Goal: Task Accomplishment & Management: Manage account settings

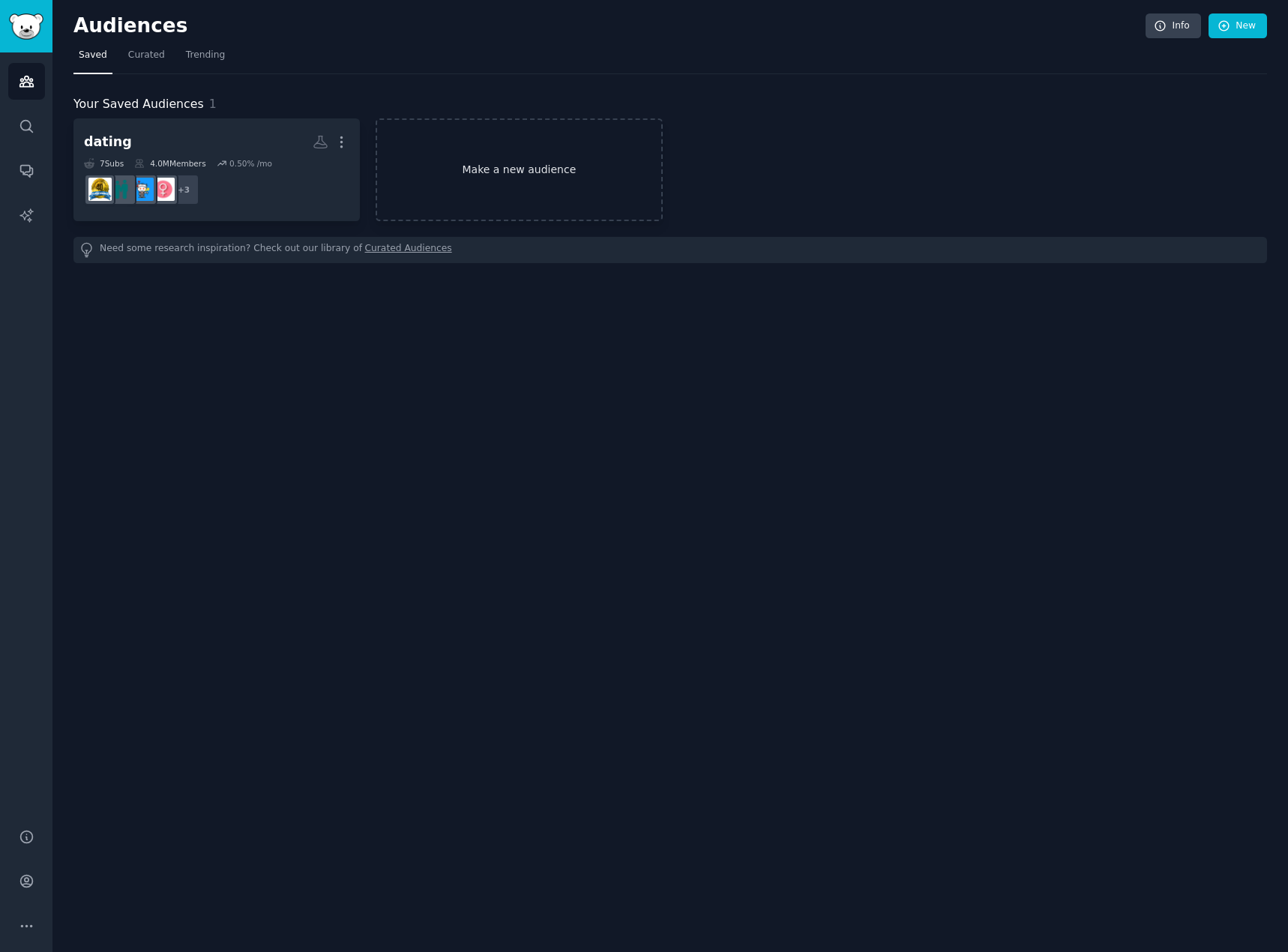
click at [542, 173] on link "Make a new audience" at bounding box center [519, 169] width 287 height 102
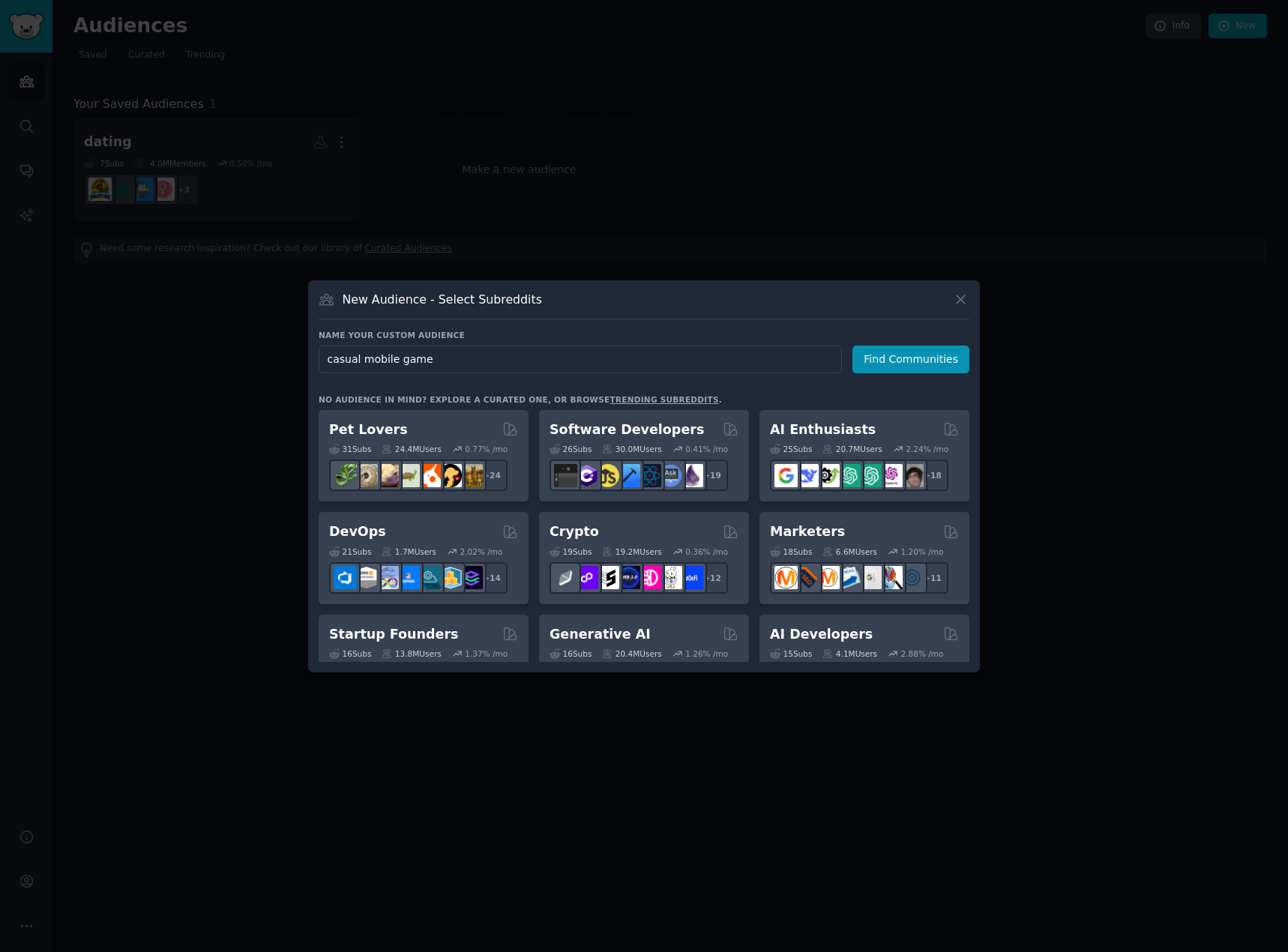
type input "casual mobile games"
click button "Find Communities" at bounding box center [910, 359] width 117 height 27
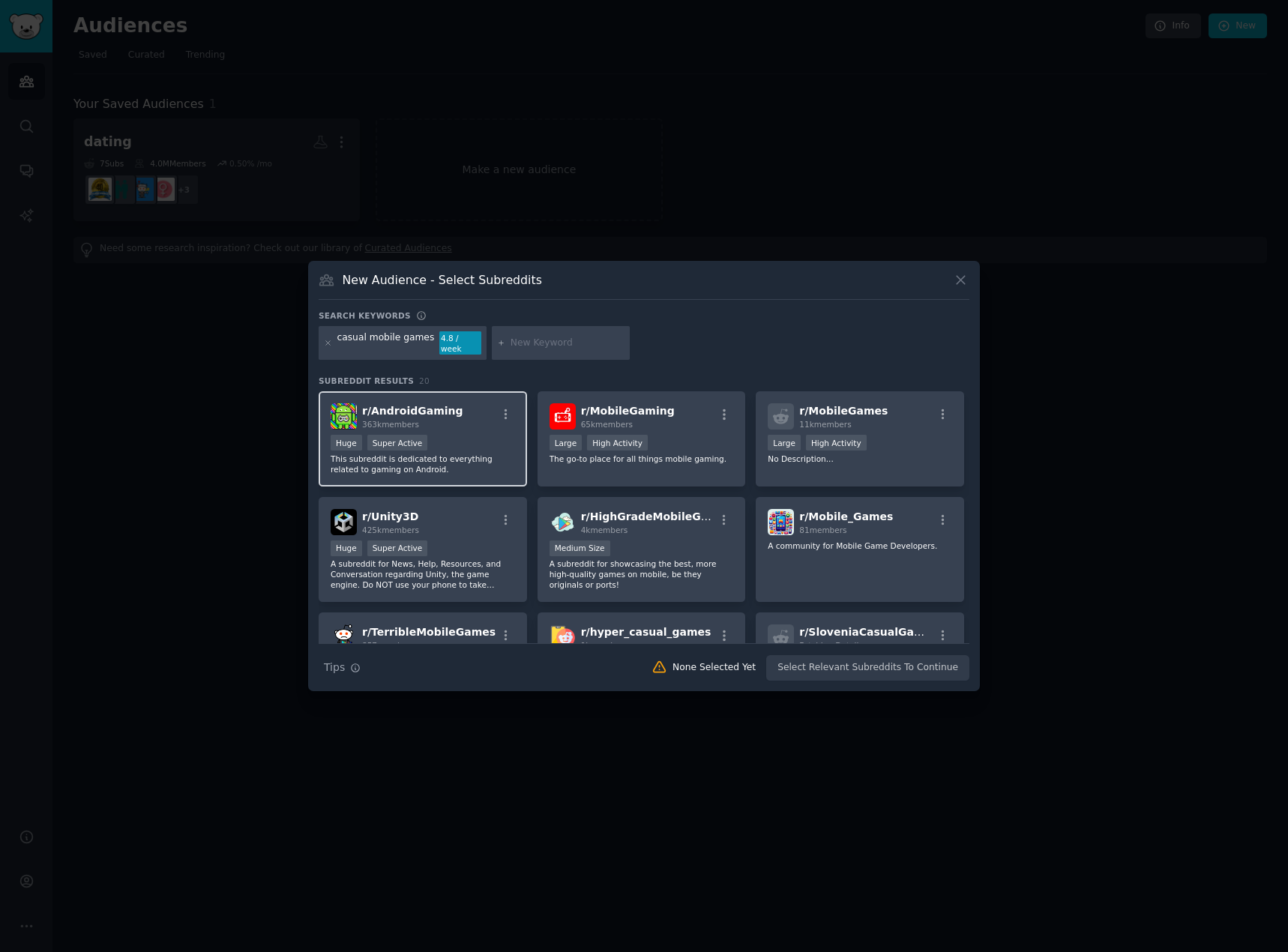
click at [470, 421] on div "r/ AndroidGaming 363k members" at bounding box center [422, 416] width 185 height 26
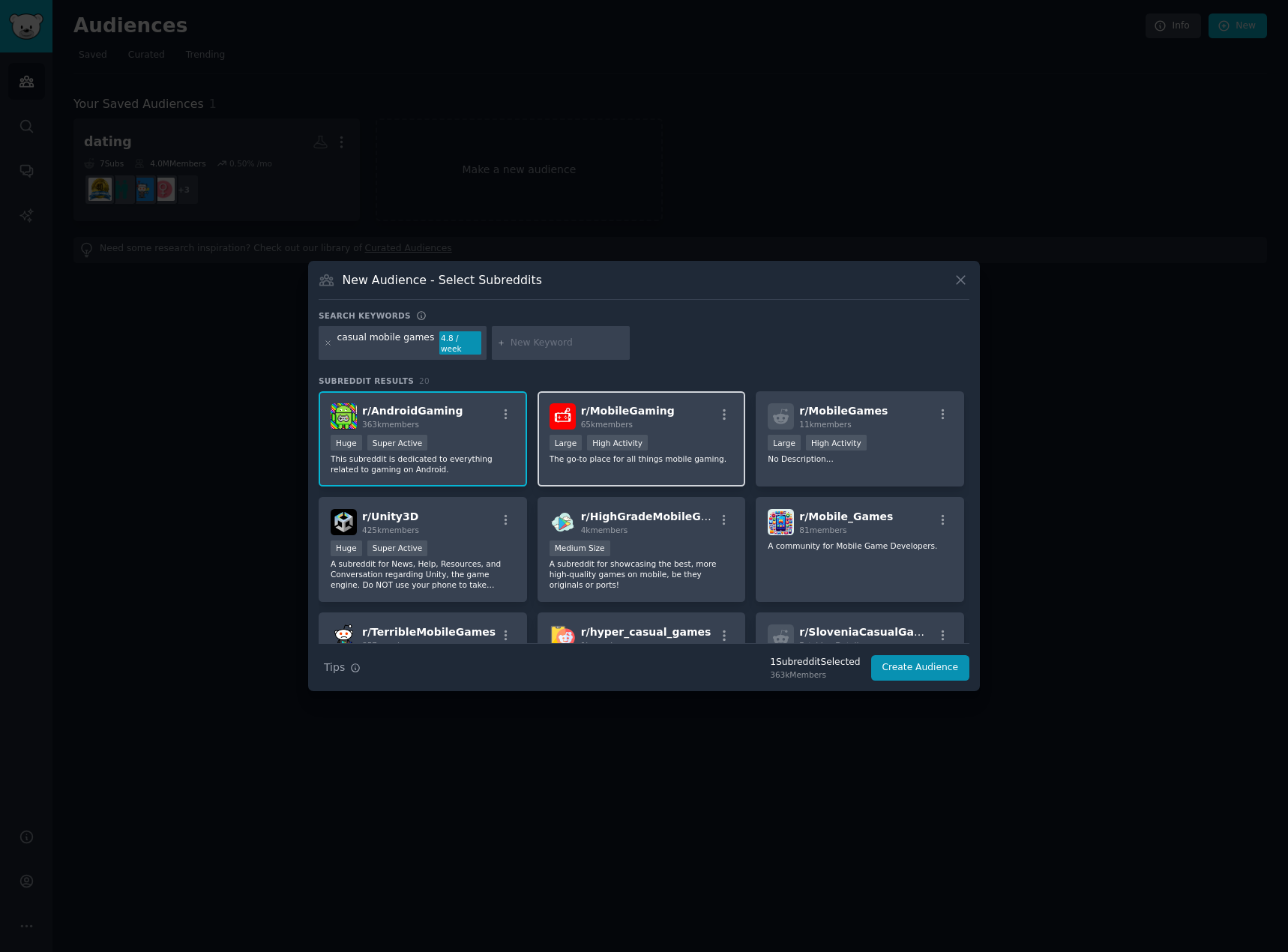
click at [695, 407] on div "r/ MobileGaming 65k members" at bounding box center [641, 416] width 185 height 26
click at [893, 465] on div "r/ MobileGames 11k members Large High Activity No Description..." at bounding box center [859, 438] width 208 height 96
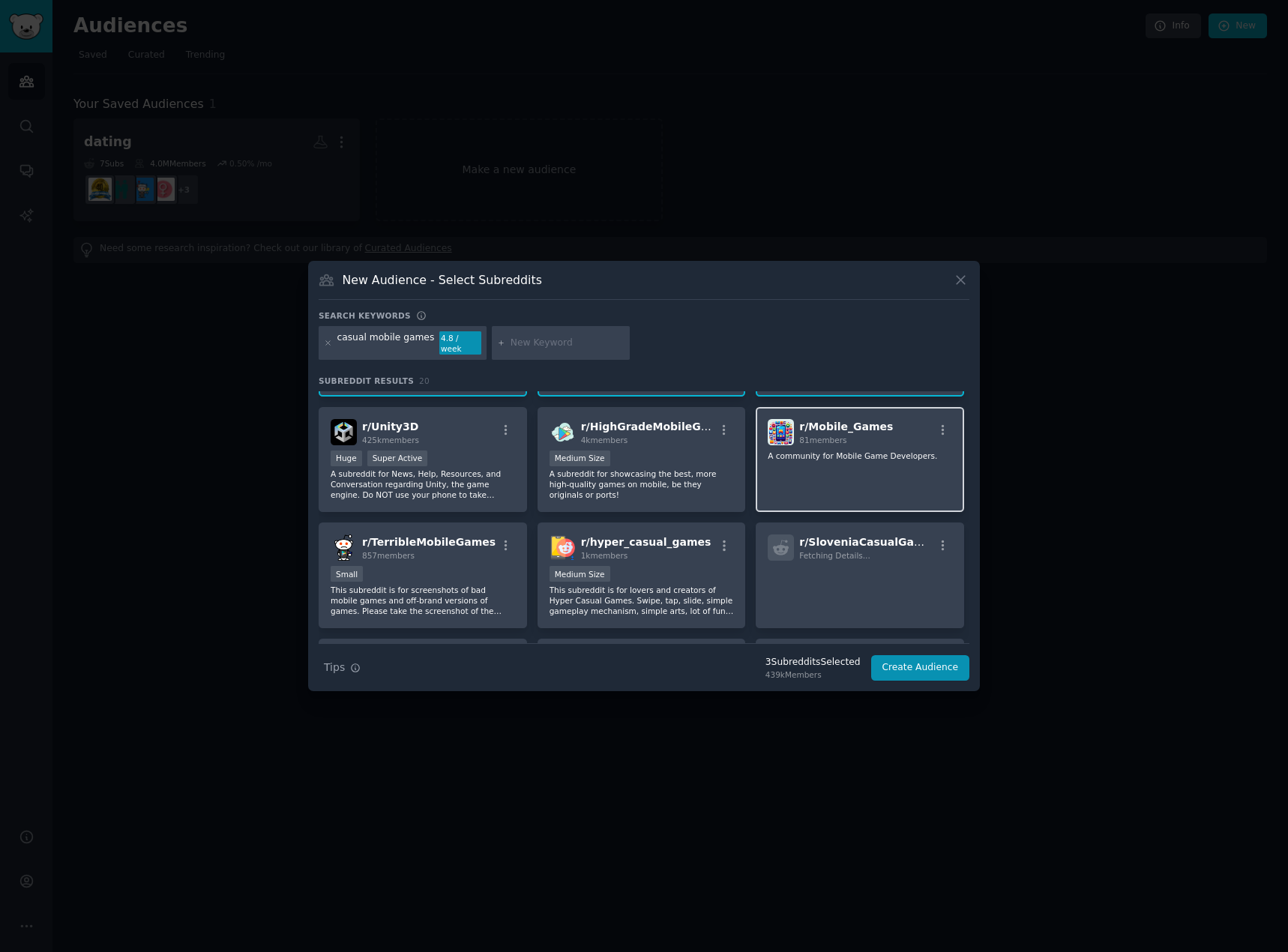
scroll to position [150, 0]
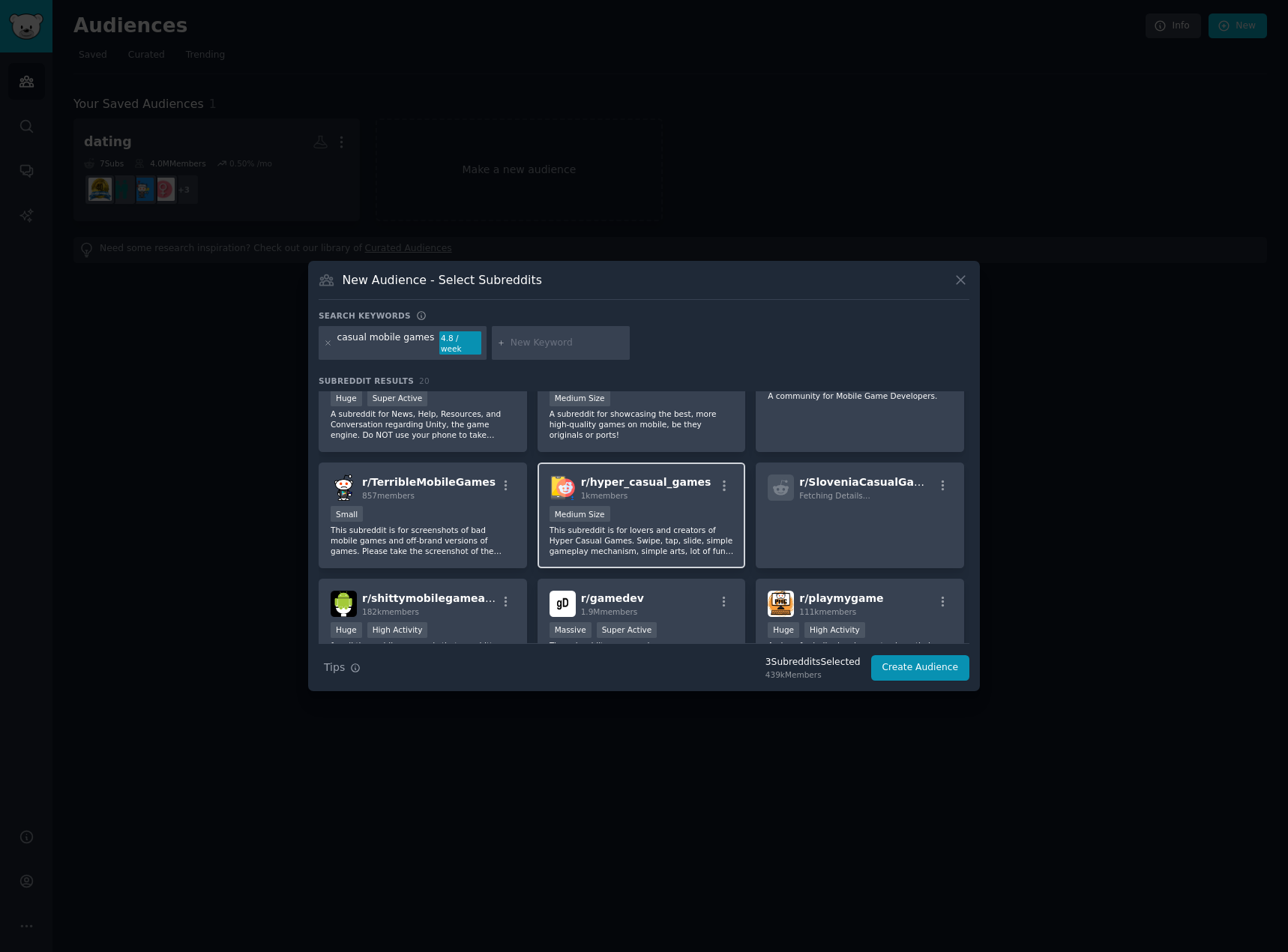
click at [667, 527] on p "This subreddit is for lovers and creators of Hyper Casual Games. Swipe, tap, sl…" at bounding box center [641, 539] width 185 height 31
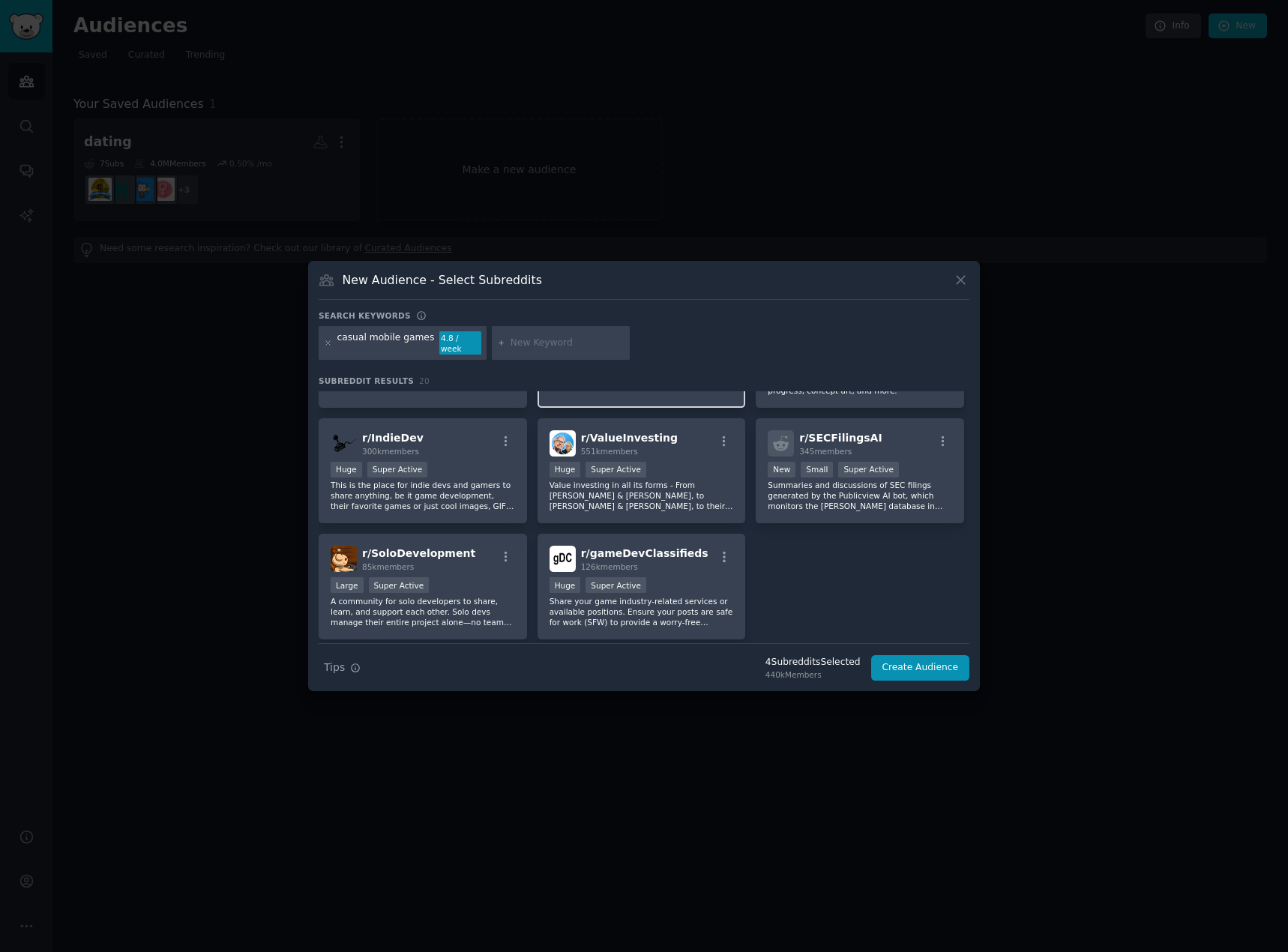
scroll to position [591, 0]
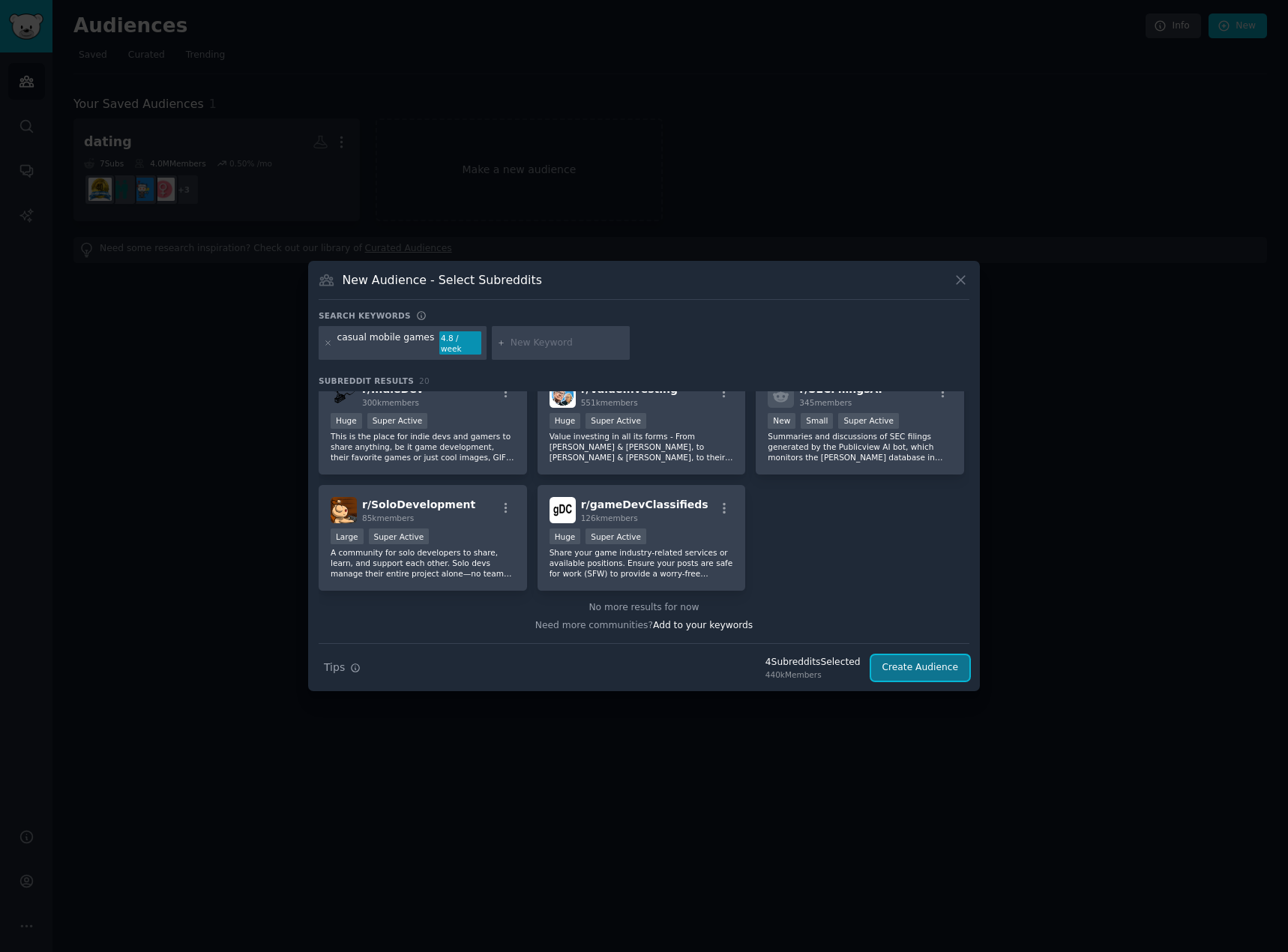
click at [932, 664] on button "Create Audience" at bounding box center [920, 667] width 99 height 26
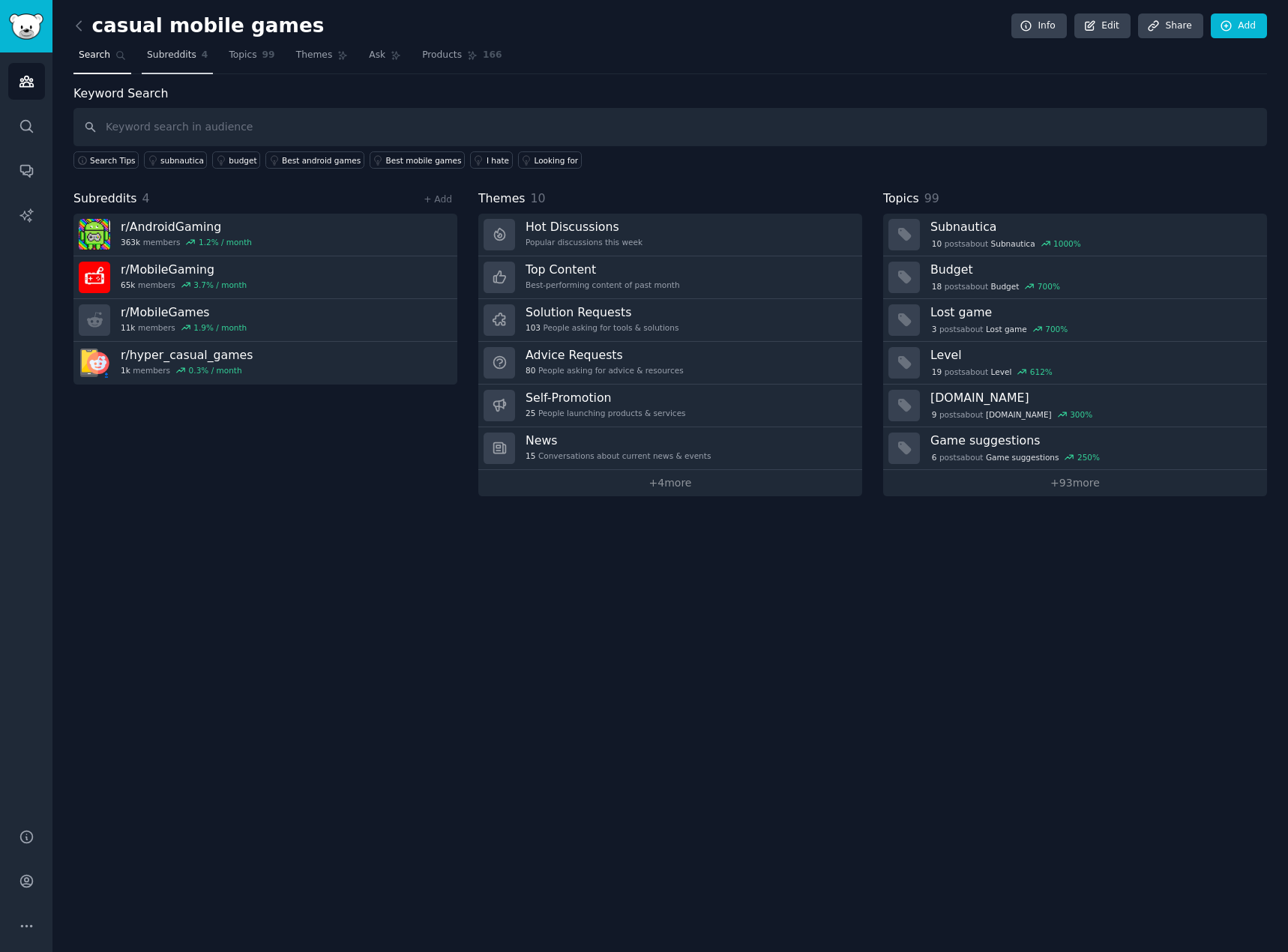
click at [178, 56] on span "Subreddits" at bounding box center [171, 55] width 49 height 13
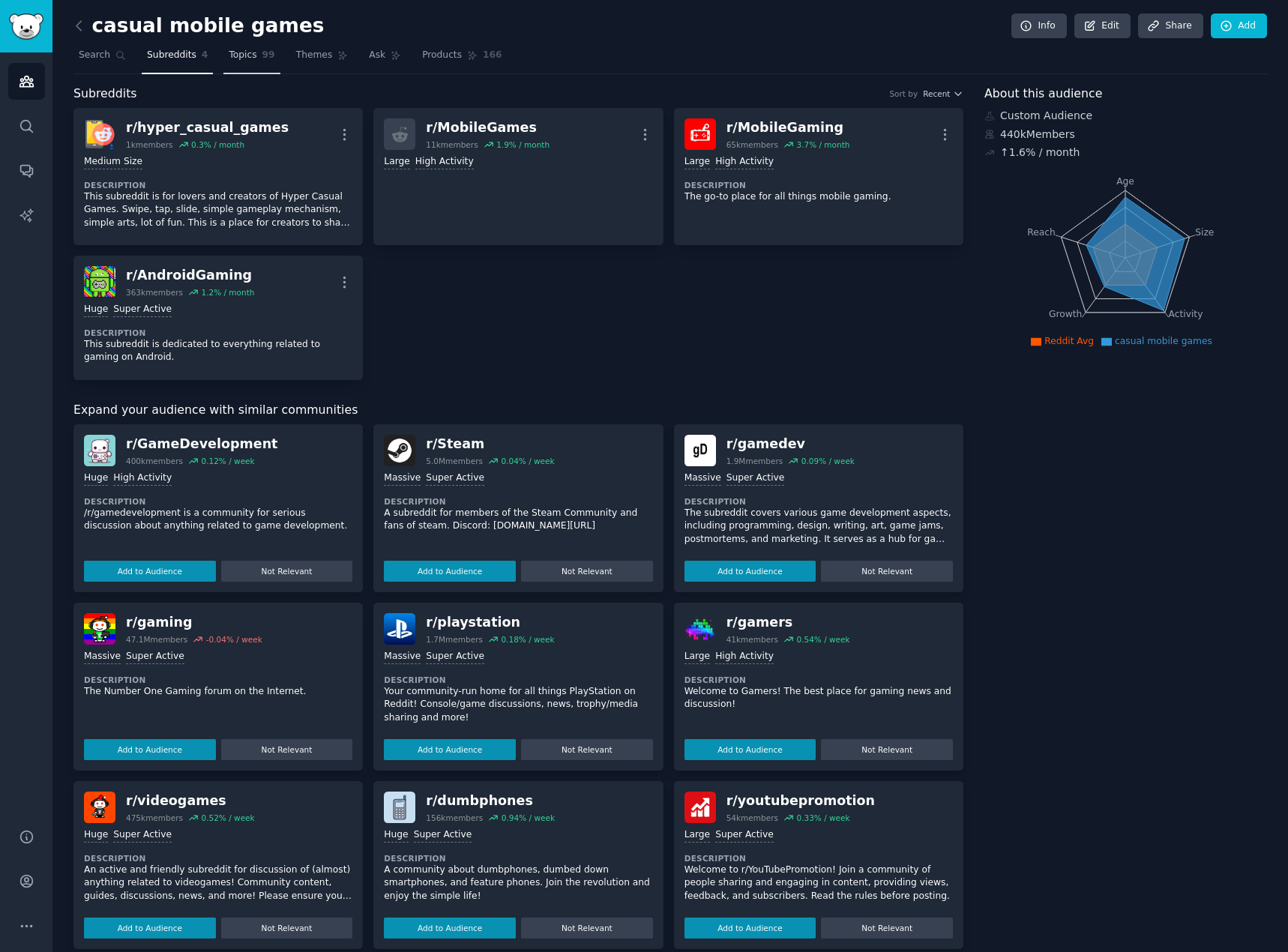
click at [249, 52] on link "Topics 99" at bounding box center [251, 59] width 56 height 30
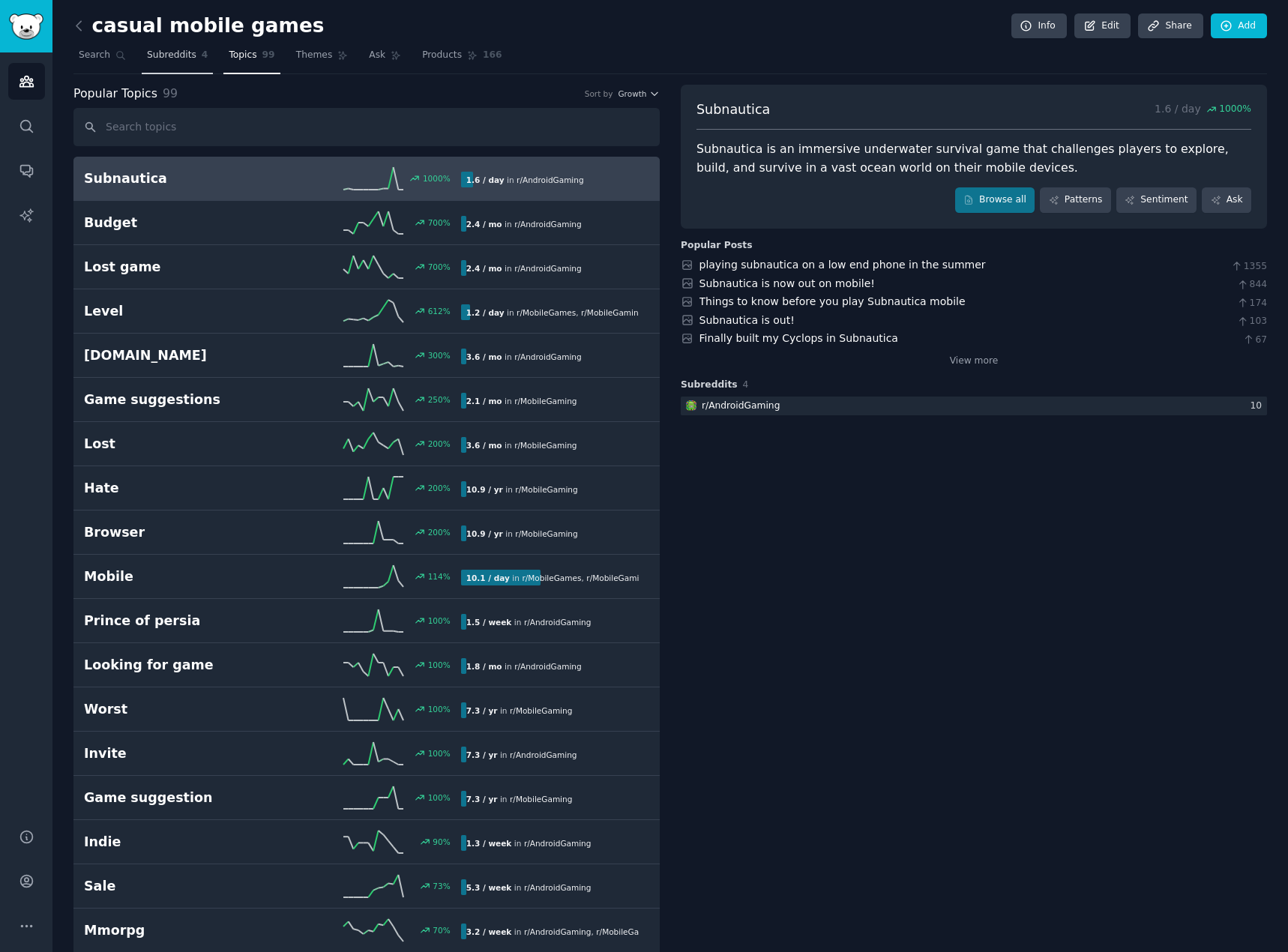
click at [172, 58] on span "Subreddits" at bounding box center [171, 55] width 49 height 13
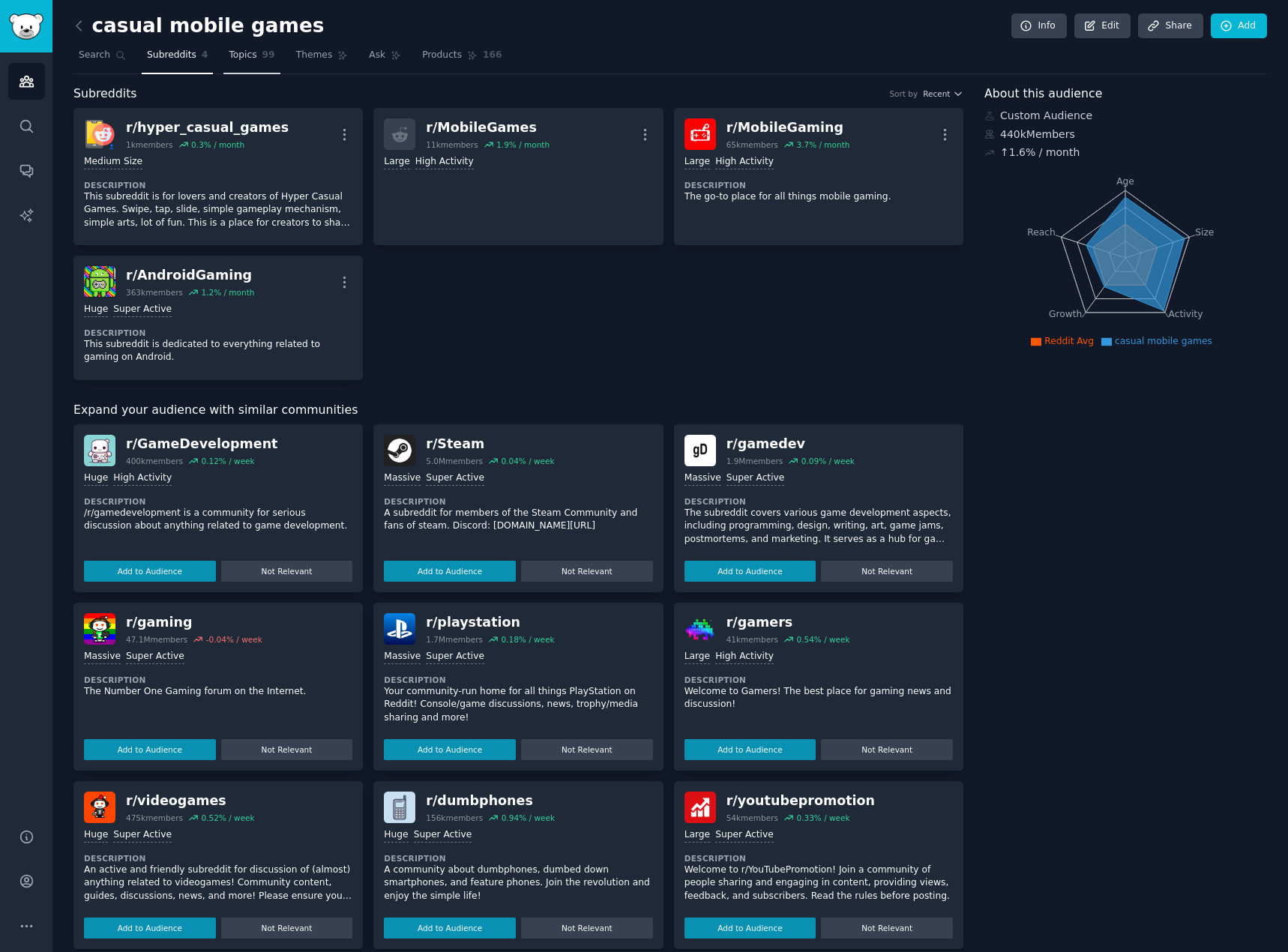
click at [240, 55] on span "Topics" at bounding box center [242, 55] width 27 height 13
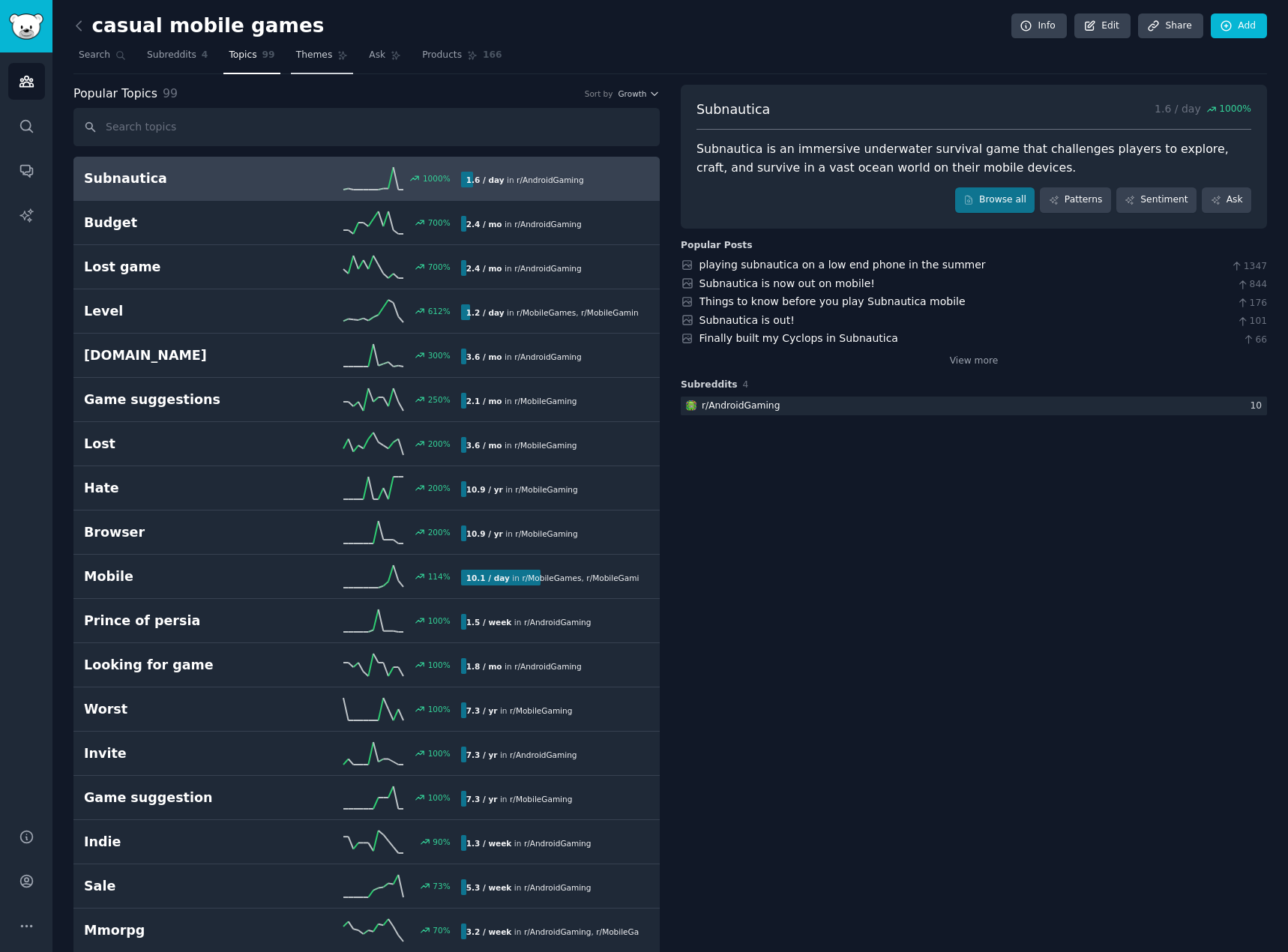
click at [319, 66] on link "Themes" at bounding box center [322, 59] width 63 height 30
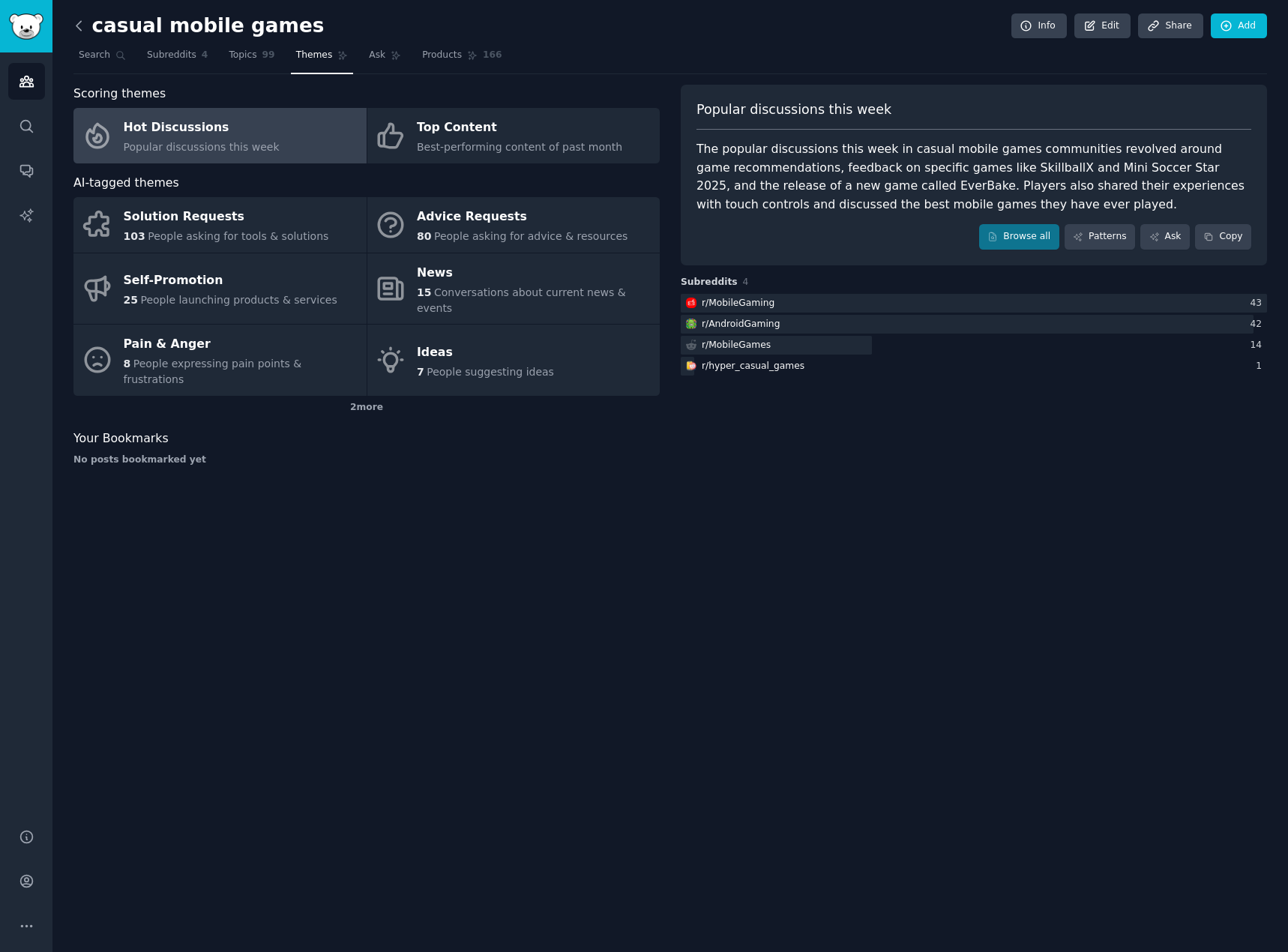
click at [86, 27] on icon at bounding box center [79, 26] width 16 height 16
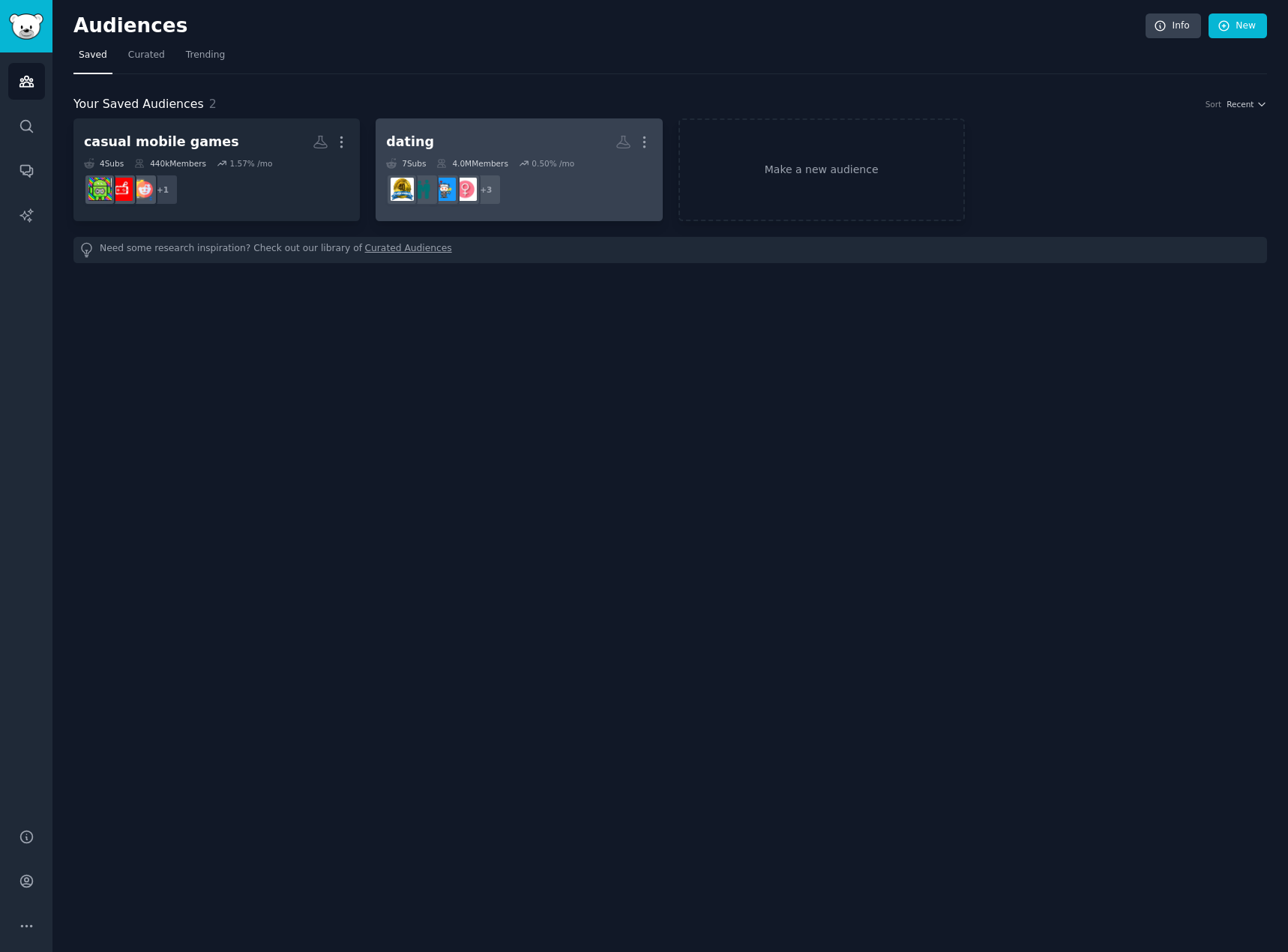
click at [512, 147] on h2 "dating More" at bounding box center [519, 142] width 265 height 26
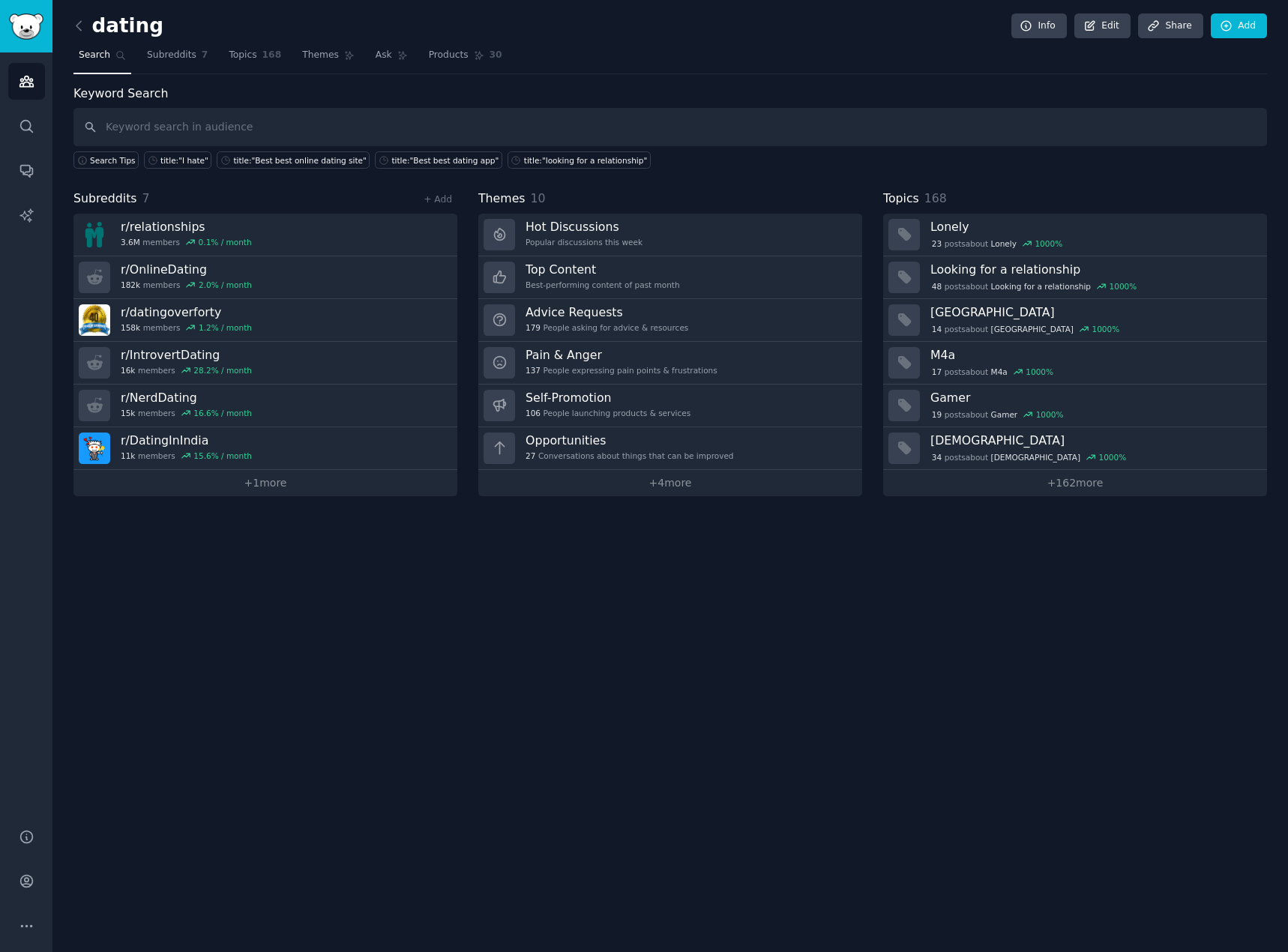
click at [113, 195] on span "Subreddits" at bounding box center [105, 199] width 63 height 19
click at [283, 488] on link "+ 1 more" at bounding box center [265, 484] width 383 height 26
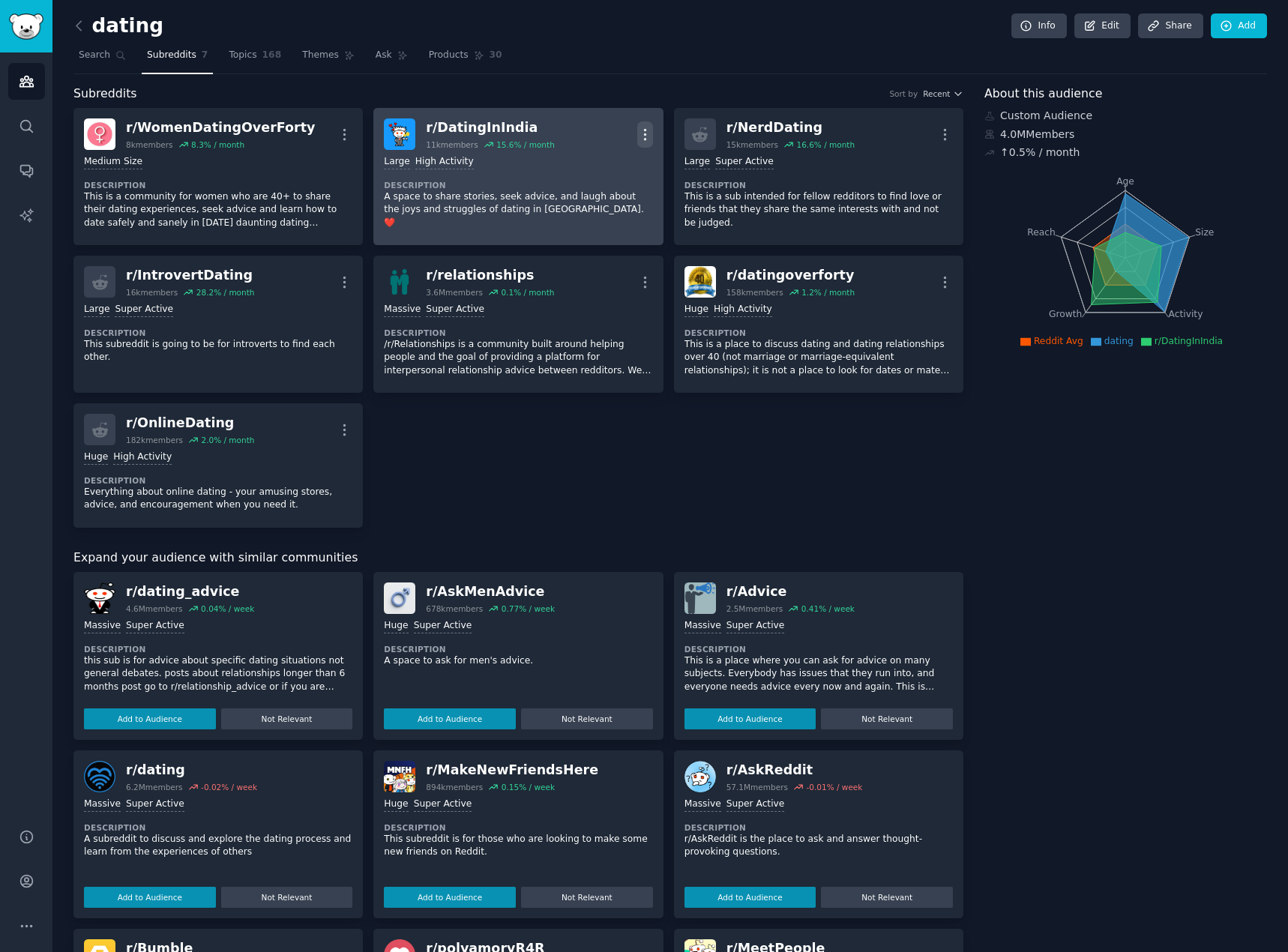
click at [642, 132] on icon "button" at bounding box center [644, 134] width 16 height 16
click at [593, 194] on p "Delete" at bounding box center [586, 192] width 34 height 16
